Goal: Register for event/course

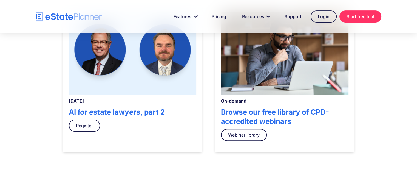
scroll to position [205, 0]
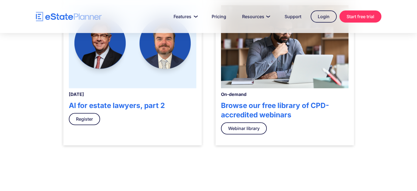
drag, startPoint x: 419, startPoint y: 33, endPoint x: 421, endPoint y: 82, distance: 49.4
click at [84, 118] on link "Register" at bounding box center [84, 119] width 31 height 12
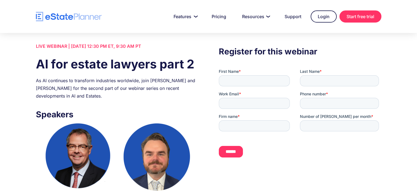
scroll to position [12, 0]
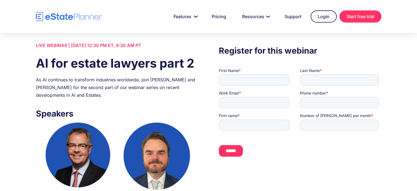
click at [106, 65] on h1 "AI for estate lawyers part 2" at bounding box center [117, 63] width 162 height 17
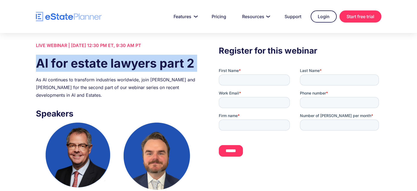
click at [106, 65] on h1 "AI for estate lawyers part 2" at bounding box center [117, 63] width 162 height 17
